Goal: Communication & Community: Connect with others

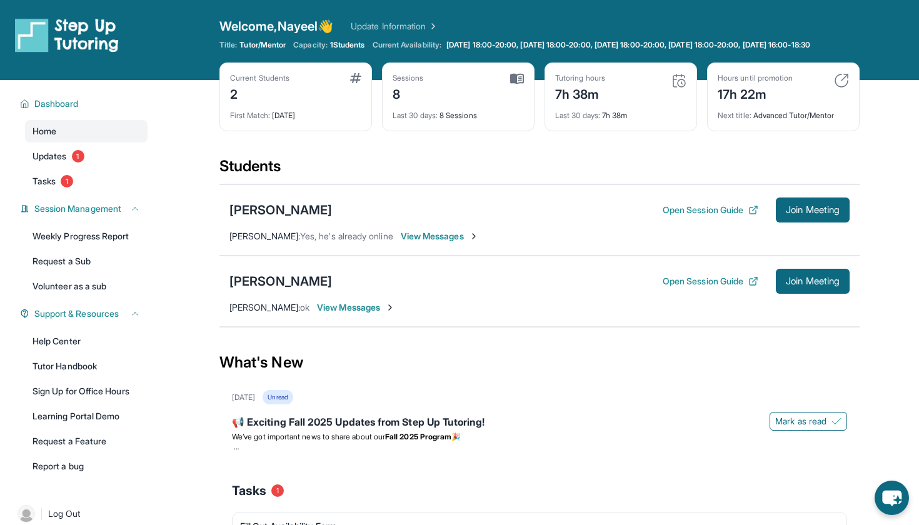
click at [472, 243] on span "View Messages" at bounding box center [440, 236] width 78 height 13
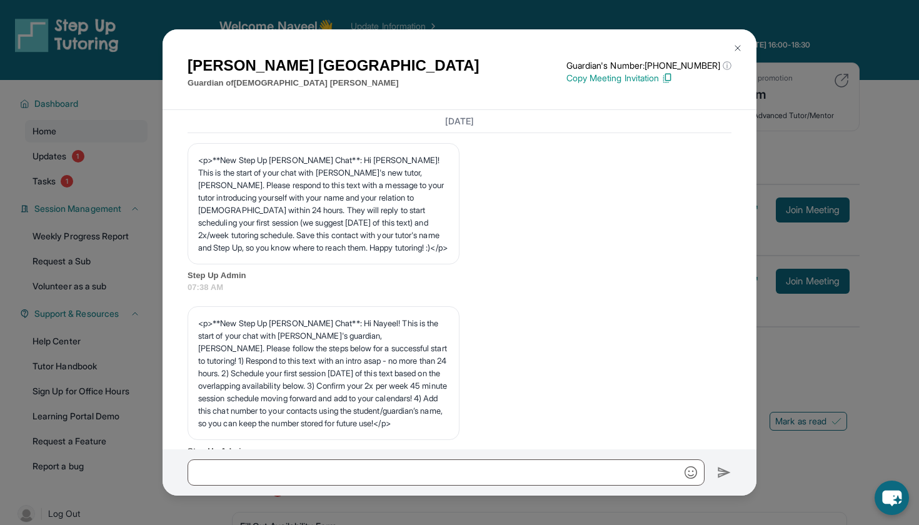
scroll to position [5961, 0]
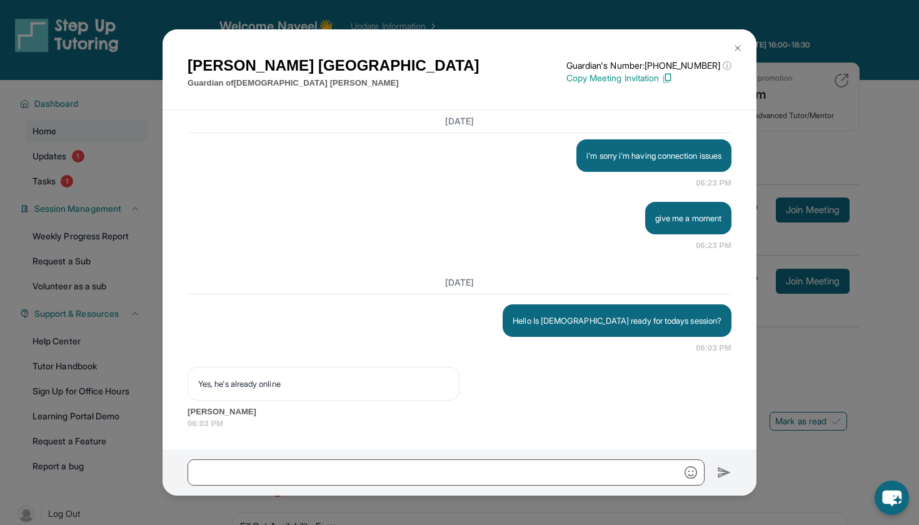
click at [460, 457] on div at bounding box center [460, 473] width 594 height 46
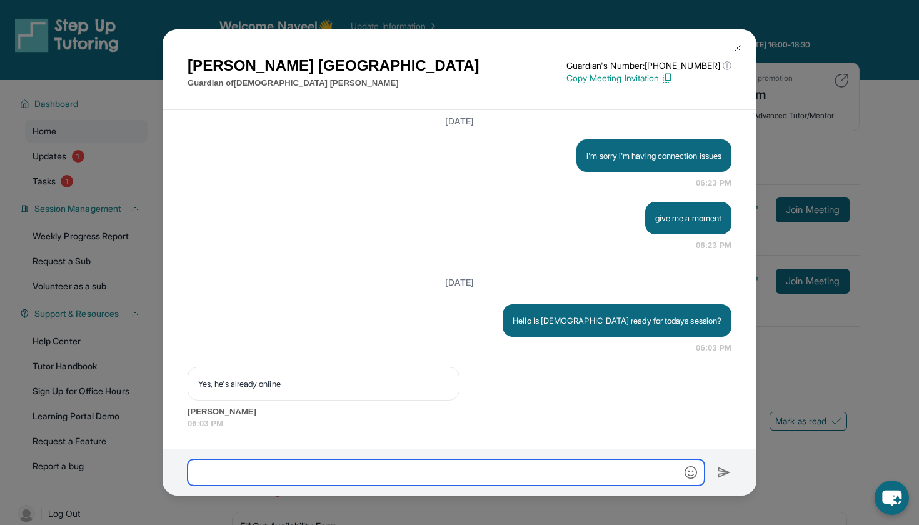
click at [458, 467] on input "text" at bounding box center [446, 473] width 517 height 26
type input "**********"
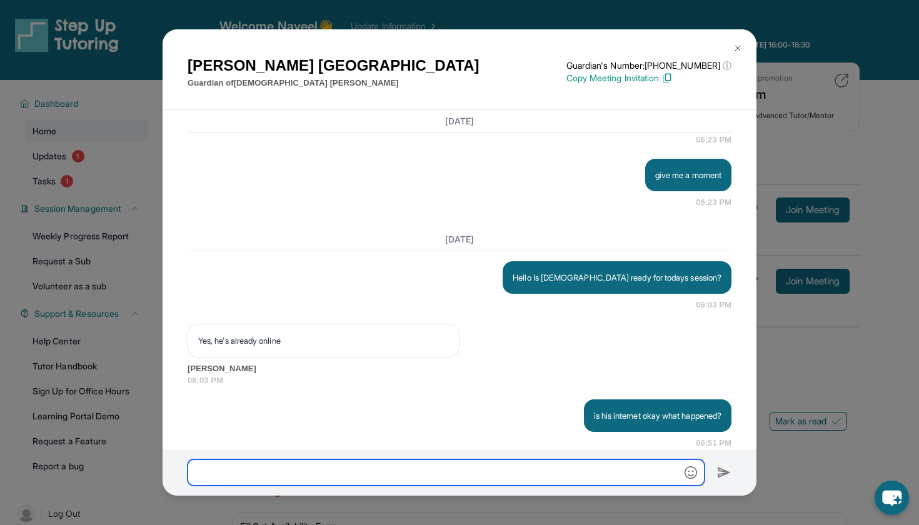
scroll to position [6023, 0]
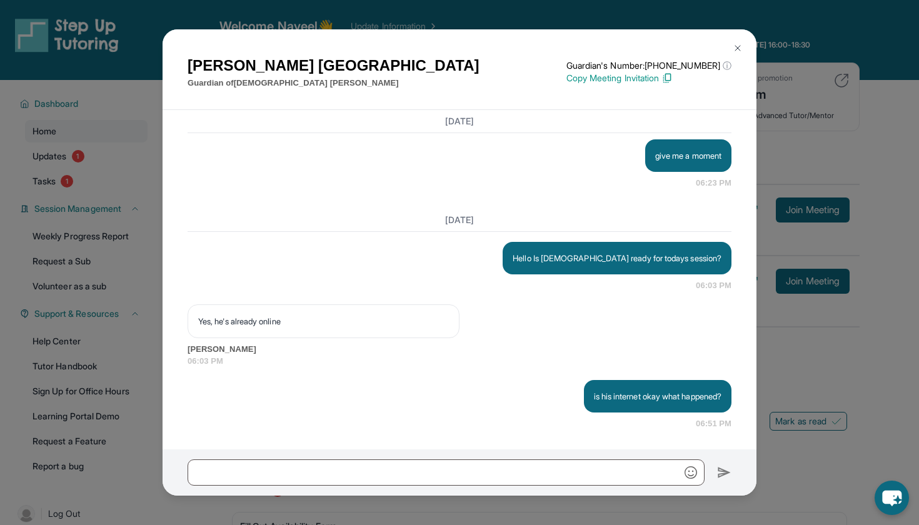
click at [746, 43] on button at bounding box center [738, 48] width 25 height 25
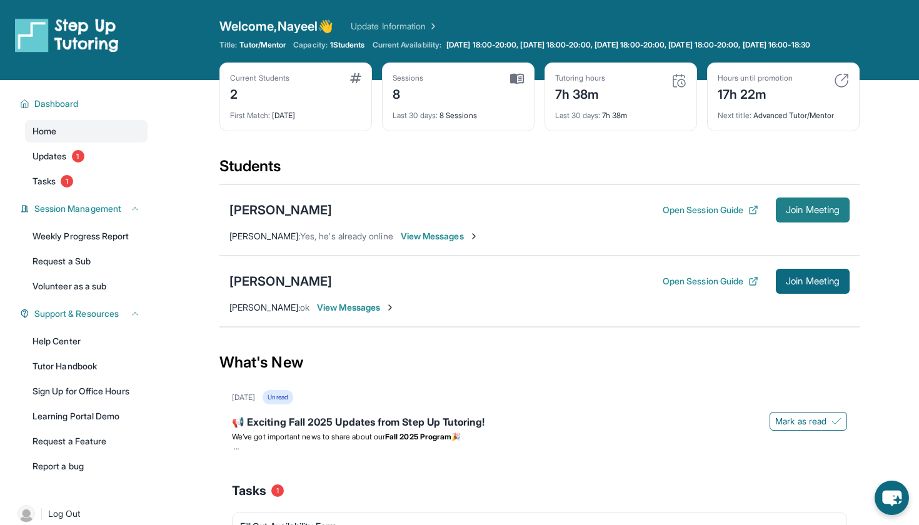
click at [786, 214] on span "Join Meeting" at bounding box center [813, 210] width 54 height 8
click at [801, 214] on span "Join Meeting" at bounding box center [813, 210] width 54 height 8
click at [478, 243] on span "View Messages" at bounding box center [440, 236] width 78 height 13
